Goal: Information Seeking & Learning: Learn about a topic

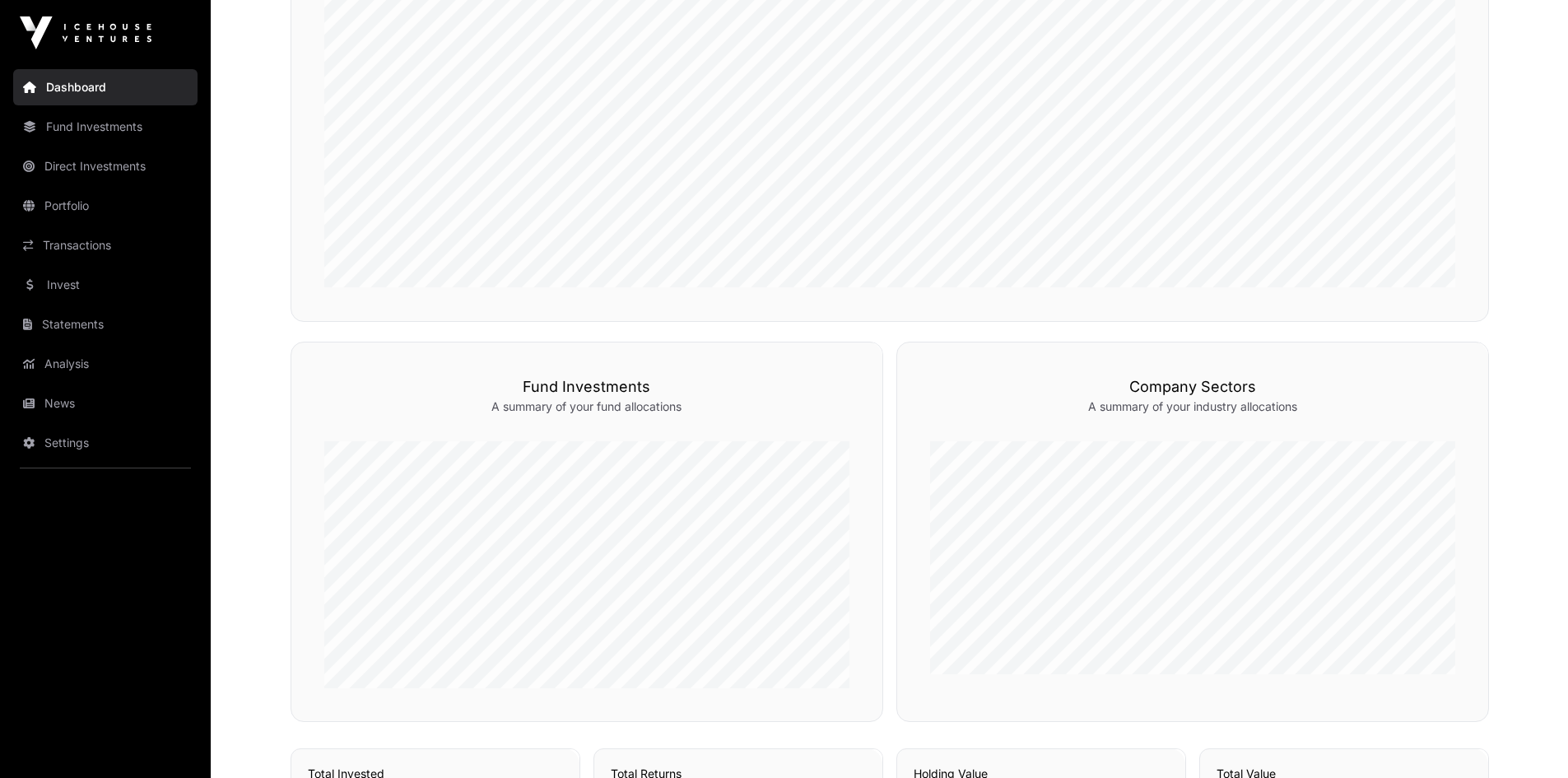
scroll to position [576, 0]
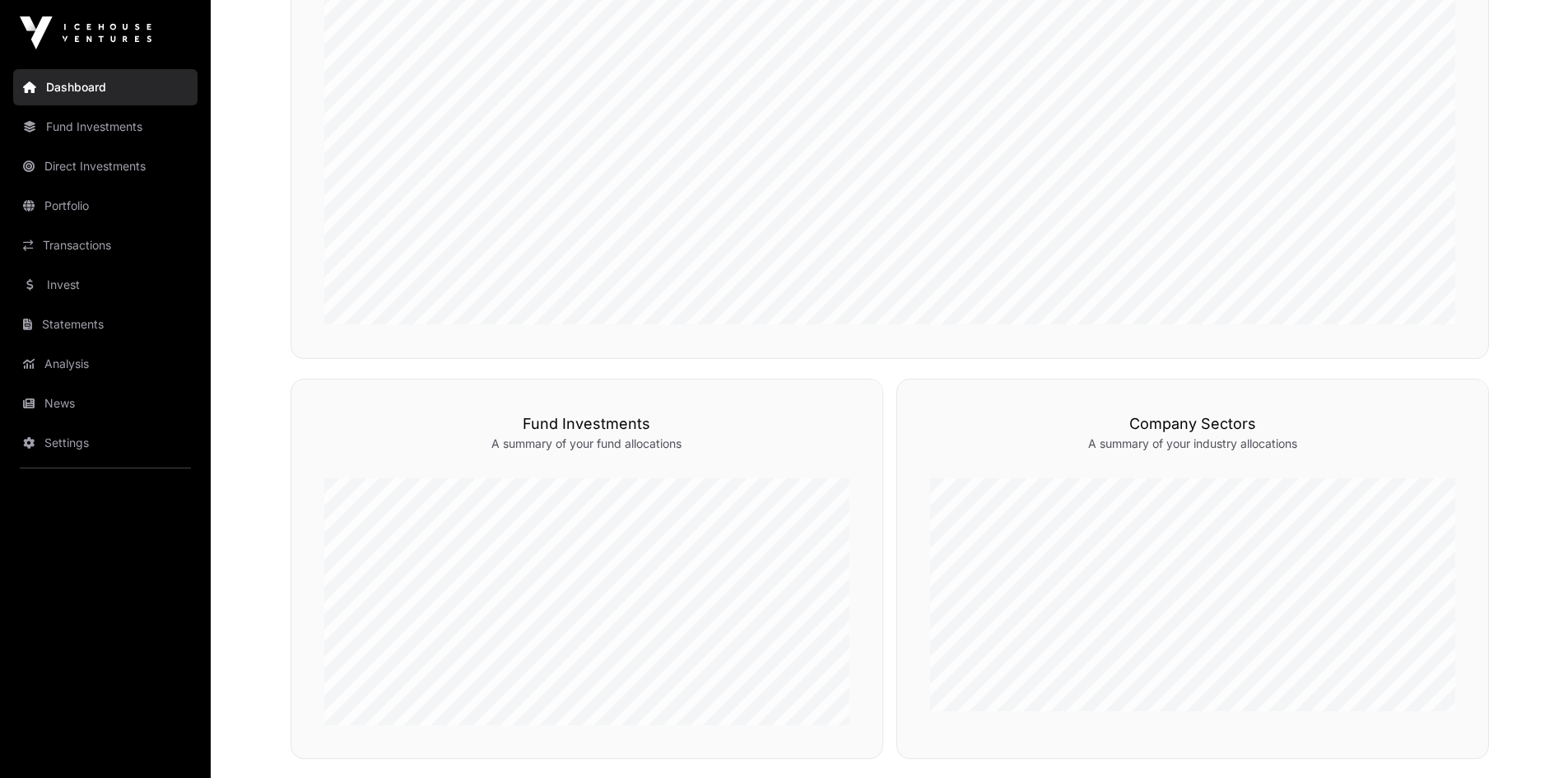
click at [73, 136] on link "Fund Investments" at bounding box center [106, 126] width 185 height 36
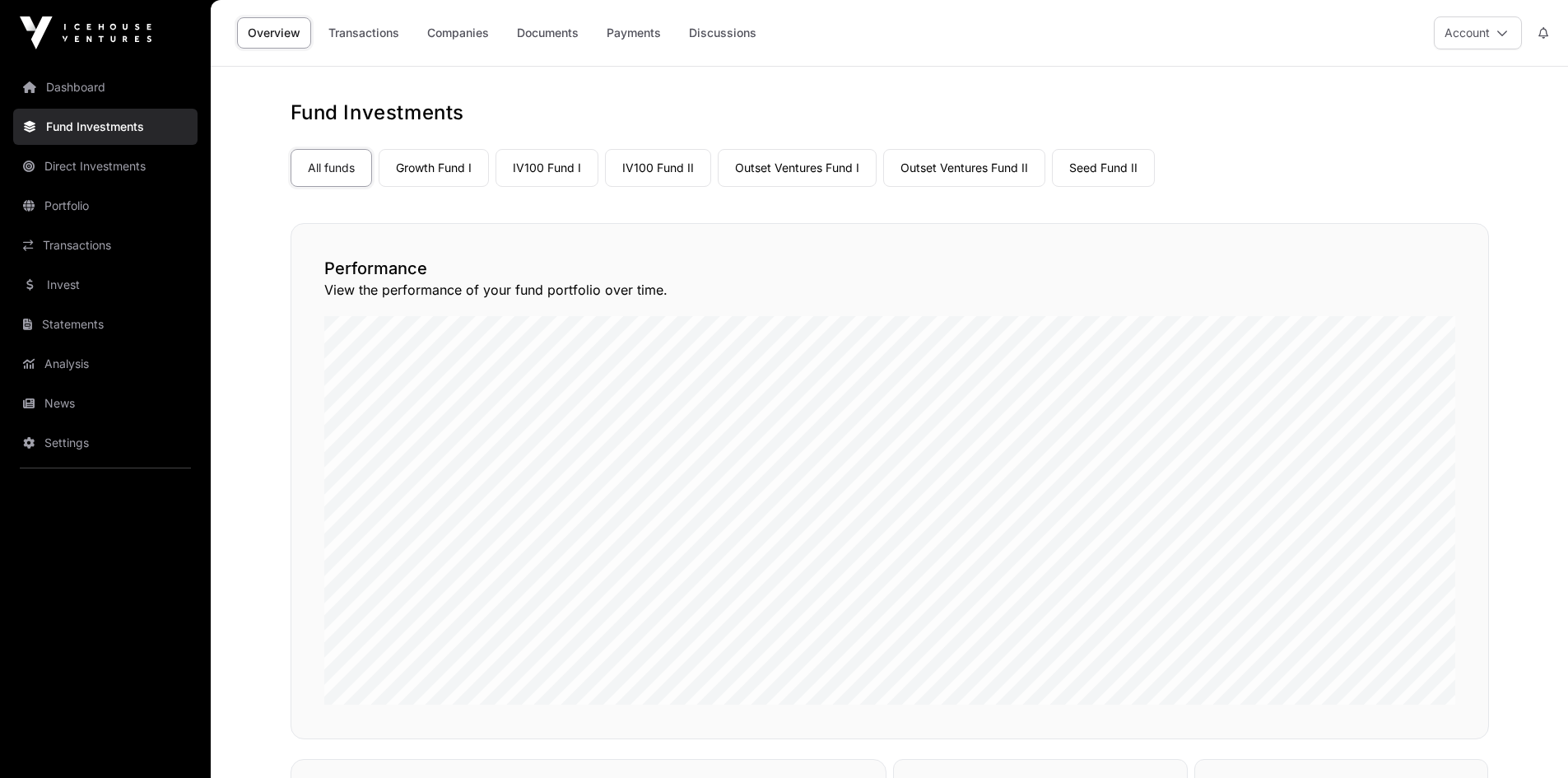
click at [994, 170] on link "Outset Ventures Fund II" at bounding box center [964, 167] width 162 height 38
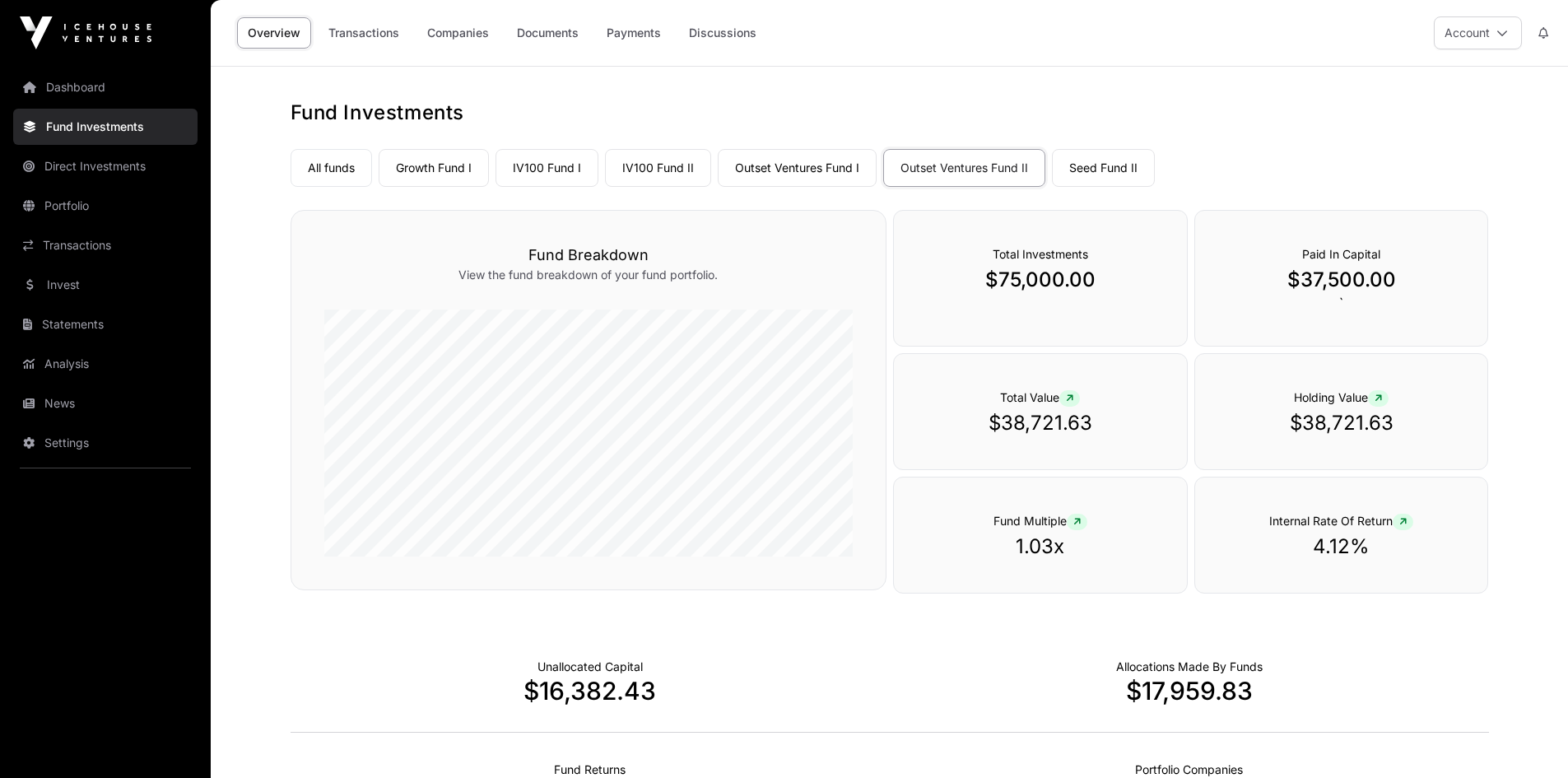
click at [443, 36] on link "Companies" at bounding box center [459, 33] width 84 height 31
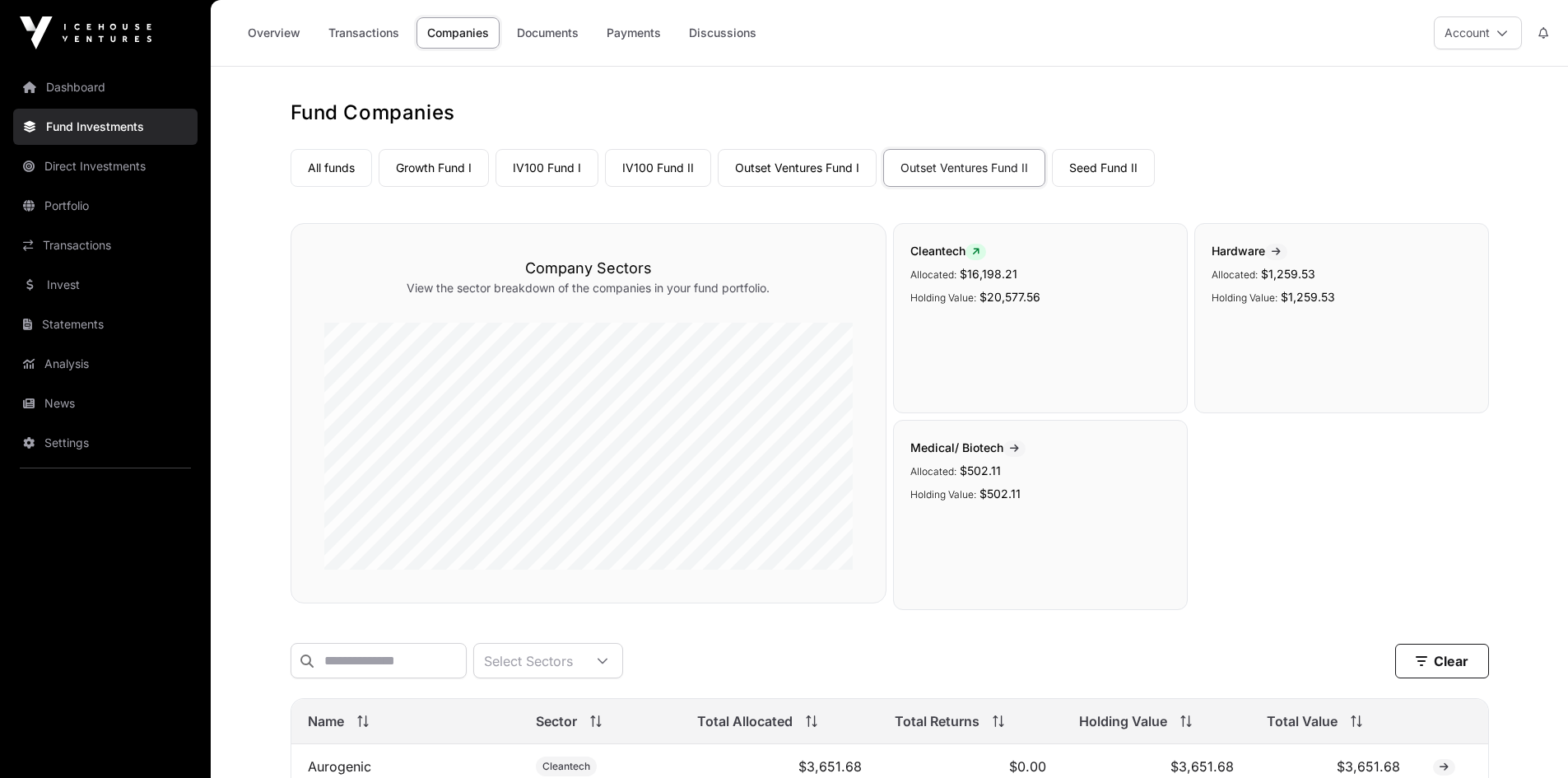
click at [816, 154] on link "Outset Ventures Fund I" at bounding box center [798, 167] width 159 height 38
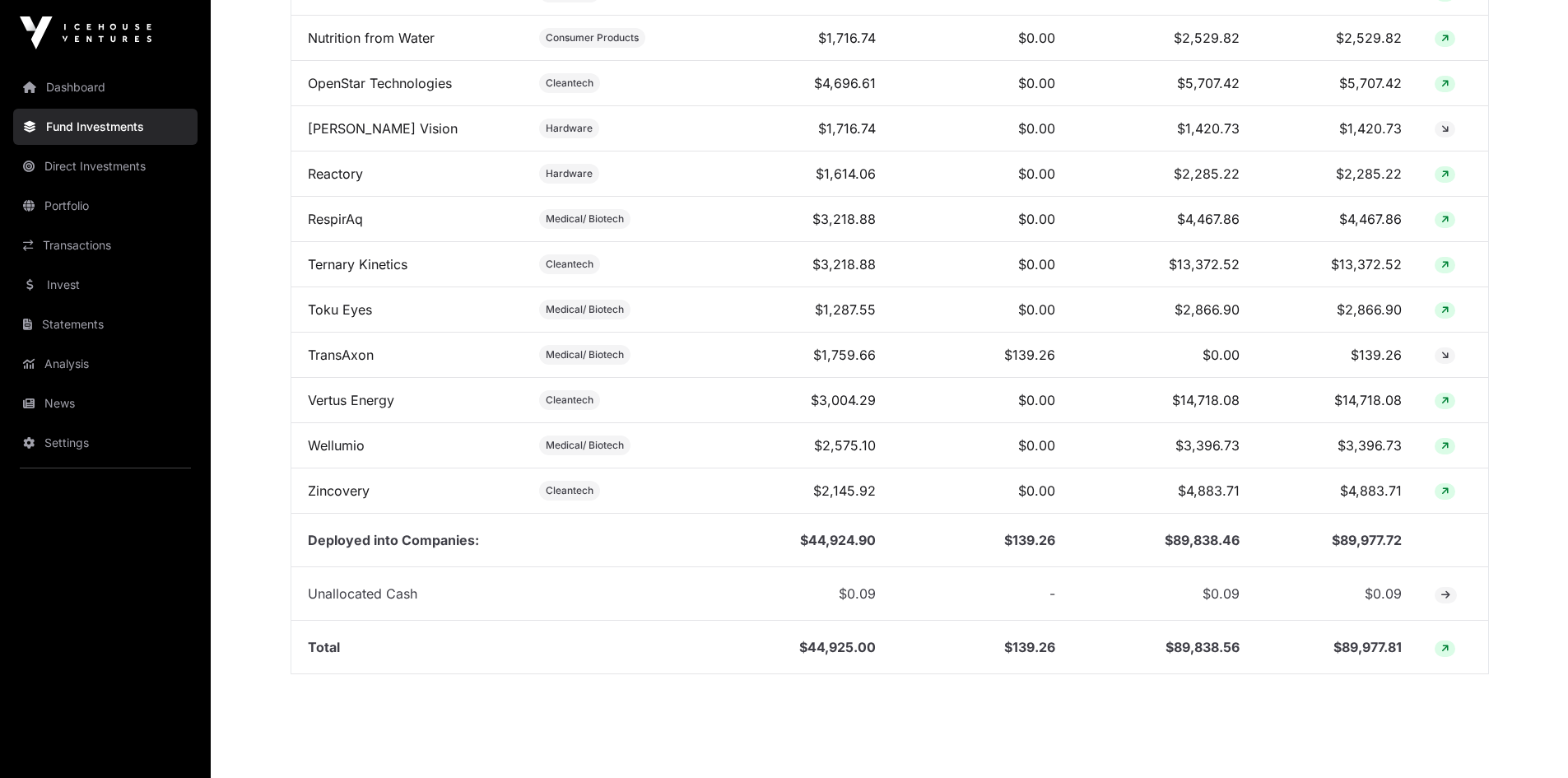
scroll to position [1363, 0]
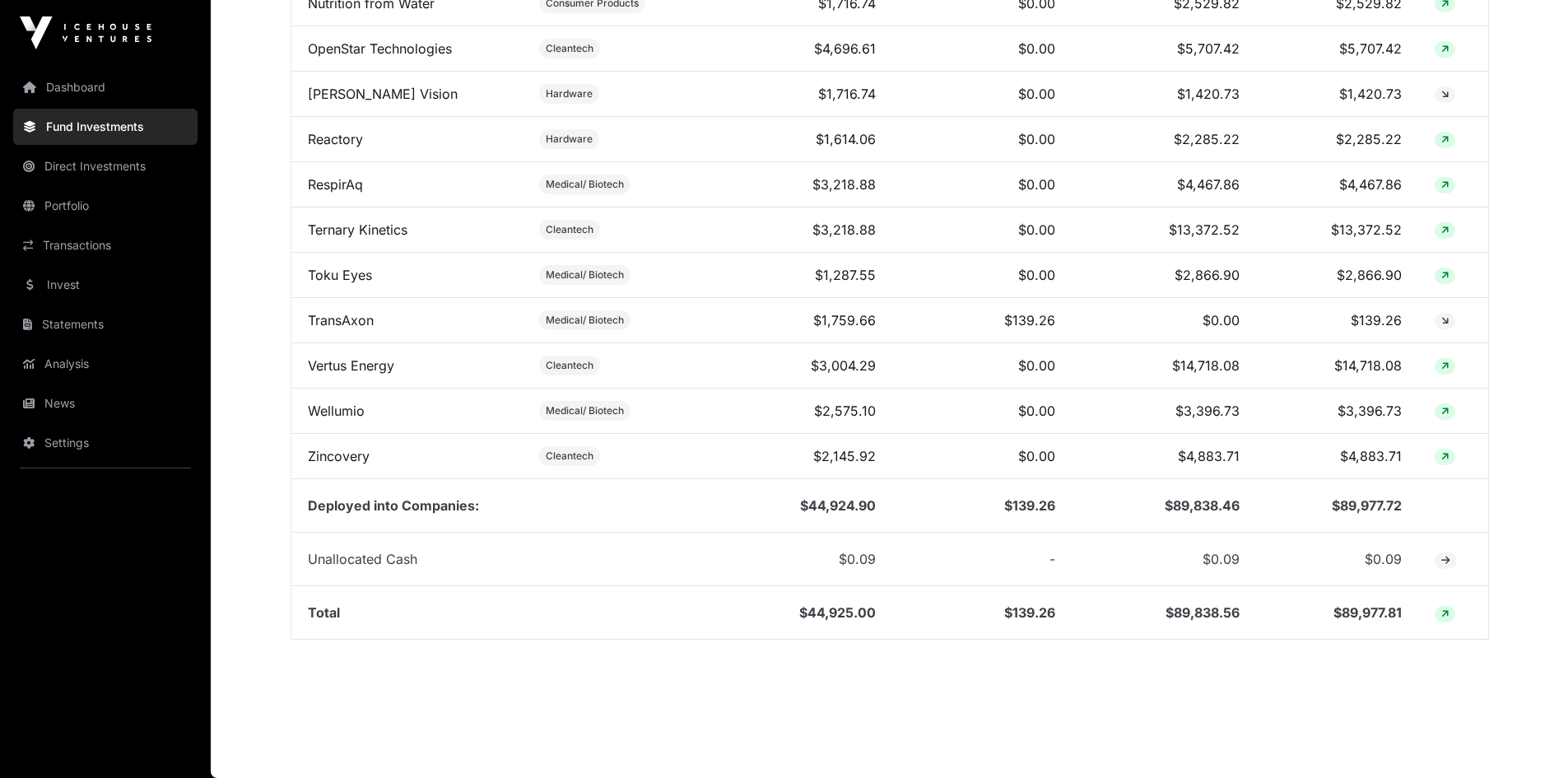
click at [337, 363] on link "Vertus Energy" at bounding box center [351, 365] width 86 height 17
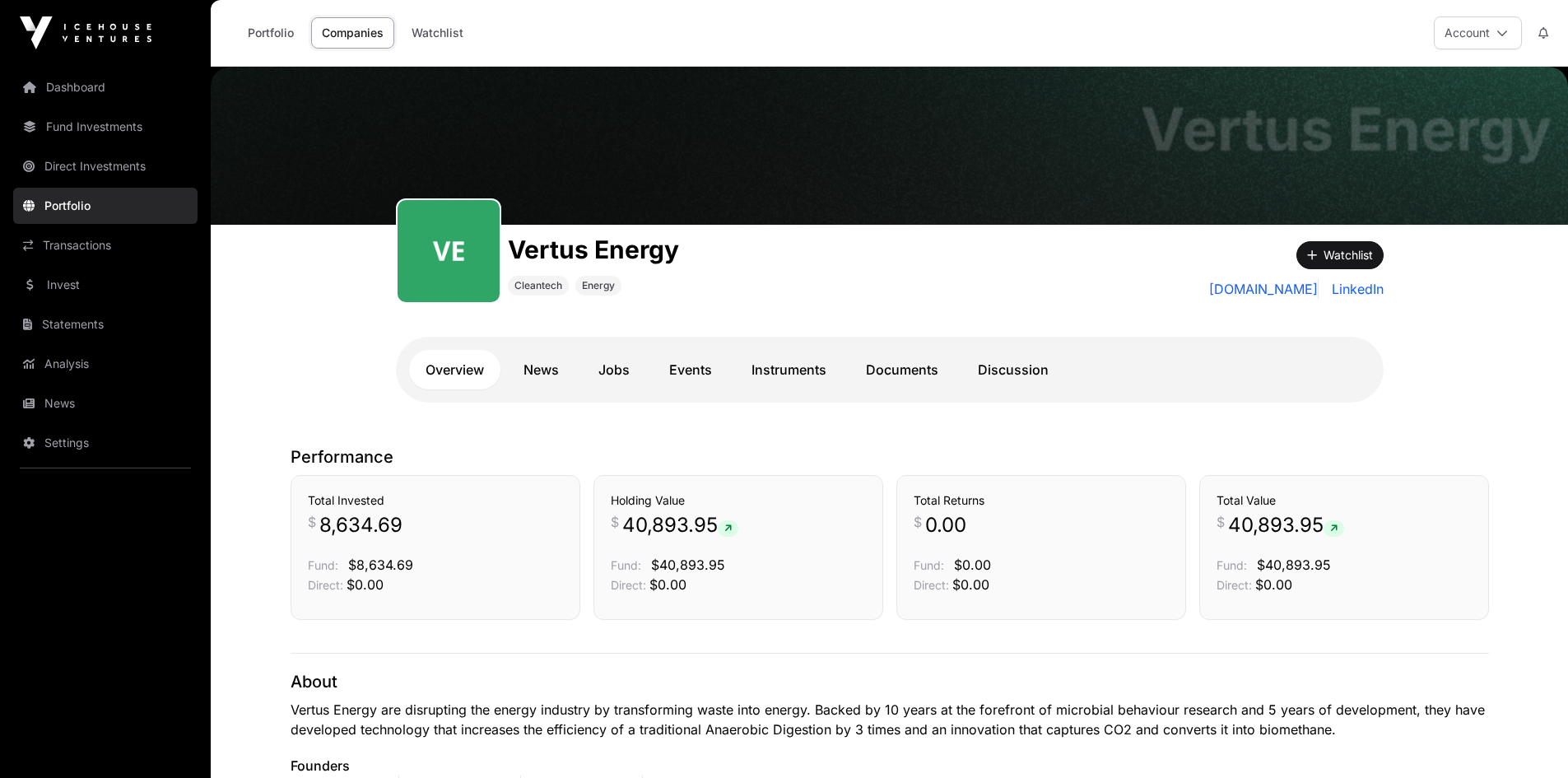
click at [897, 362] on link "Documents" at bounding box center [902, 369] width 105 height 40
